Goal: Transaction & Acquisition: Purchase product/service

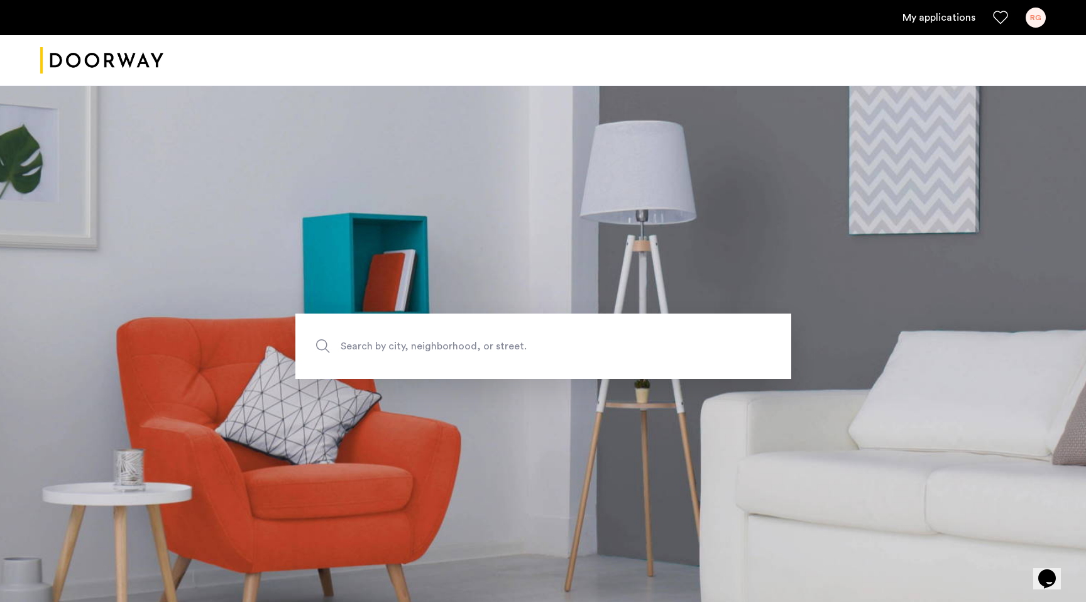
click at [955, 16] on link "My applications" at bounding box center [939, 17] width 73 height 15
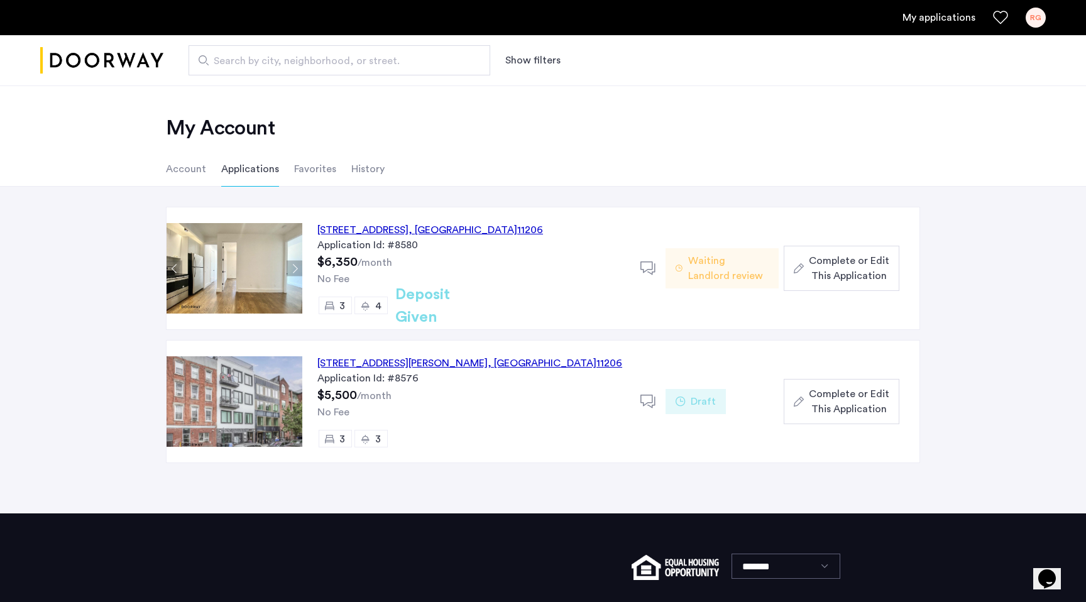
click at [411, 238] on div "Application Id: #8580" at bounding box center [472, 245] width 308 height 15
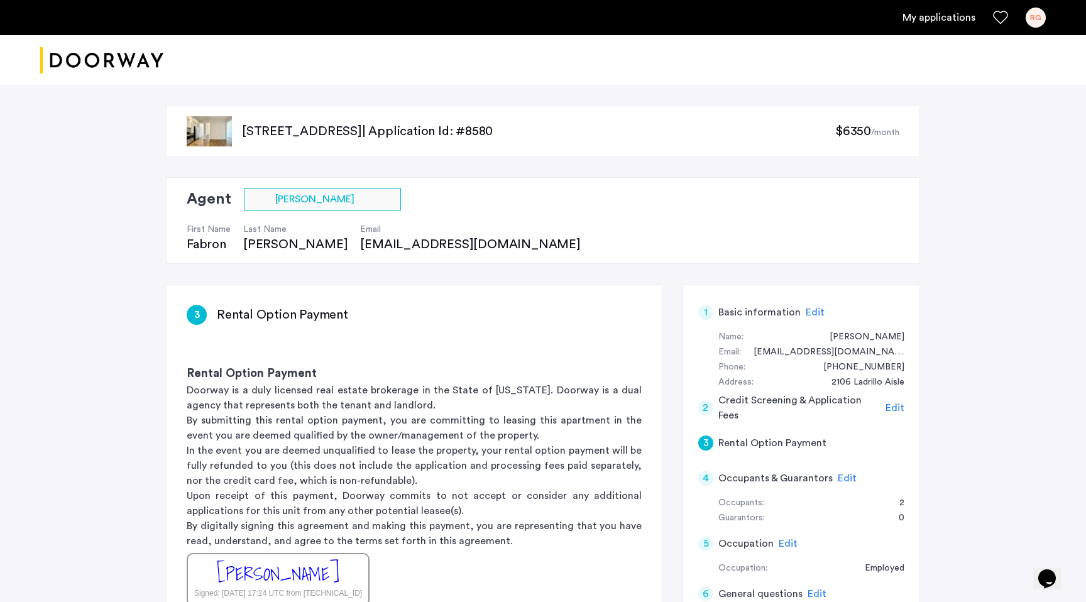
click at [958, 19] on link "My applications" at bounding box center [939, 17] width 73 height 15
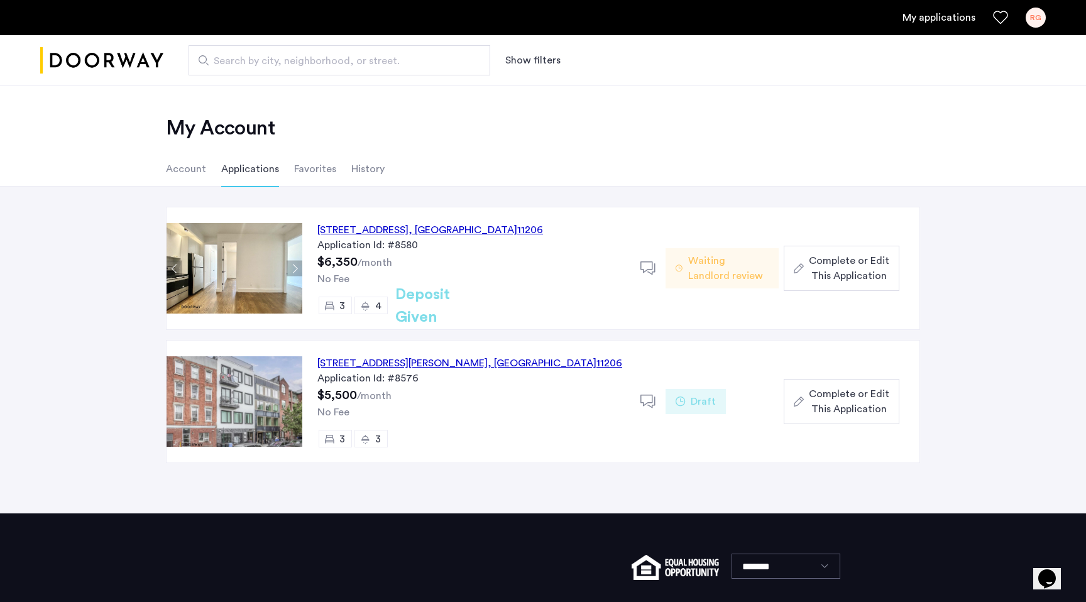
click at [701, 63] on div "Search by city, neighborhood, or street. Show filters" at bounding box center [604, 60] width 883 height 30
click at [809, 138] on h2 "My Account" at bounding box center [543, 128] width 754 height 25
click at [707, 275] on span "Waiting for your payment" at bounding box center [728, 268] width 81 height 30
click at [449, 311] on h2 "Deposit Given" at bounding box center [445, 306] width 100 height 45
click at [888, 271] on span "Pay Now" at bounding box center [869, 268] width 41 height 15
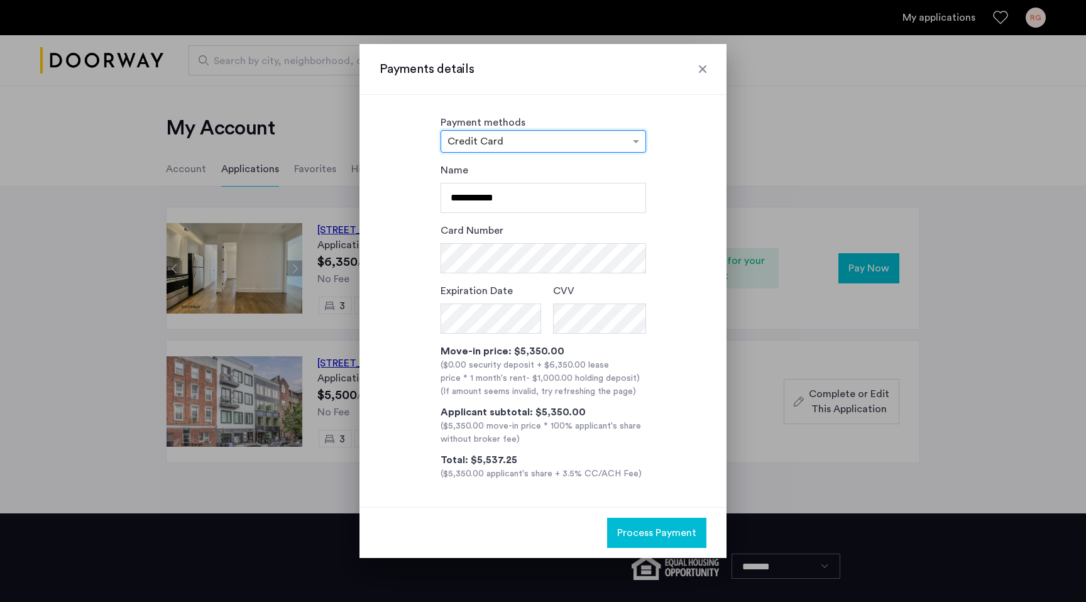
click at [707, 70] on div at bounding box center [703, 69] width 13 height 13
